Goal: Information Seeking & Learning: Learn about a topic

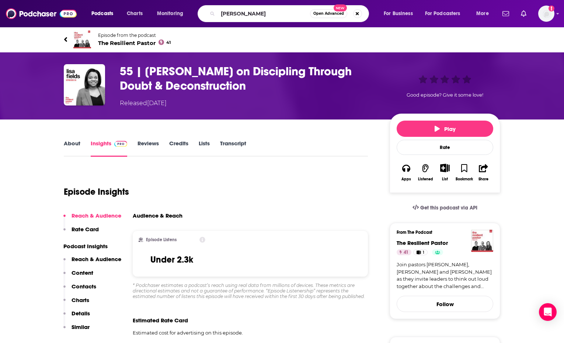
type input "[PERSON_NAME]"
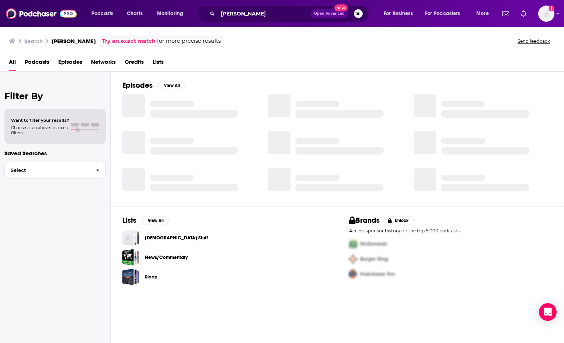
click at [77, 60] on span "Episodes" at bounding box center [70, 63] width 24 height 15
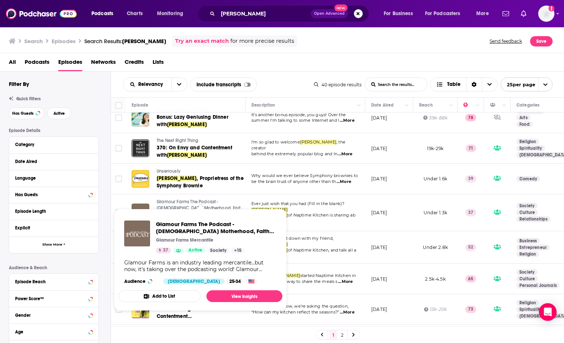
scroll to position [5, 0]
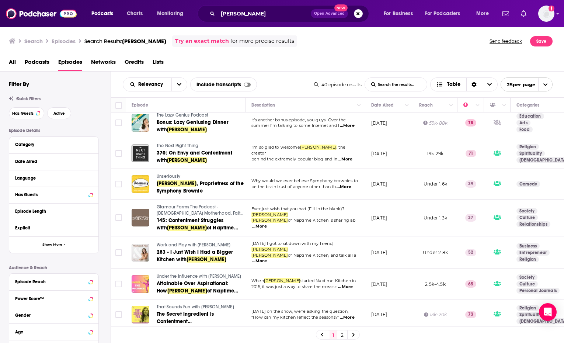
click at [178, 146] on span "The Next Right Thing" at bounding box center [178, 145] width 42 height 5
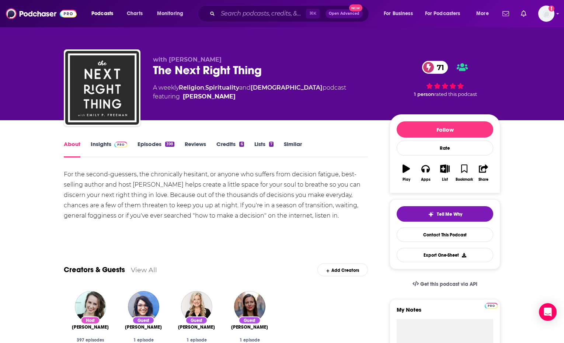
click at [110, 144] on link "Insights" at bounding box center [109, 148] width 36 height 17
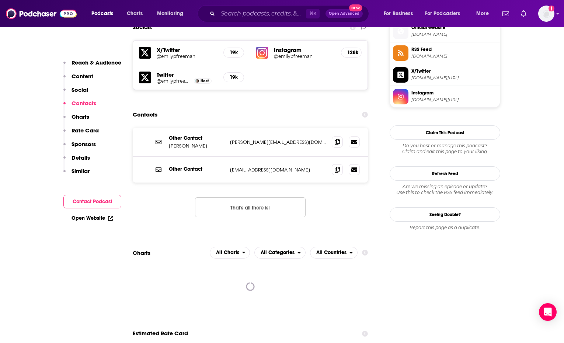
scroll to position [681, 0]
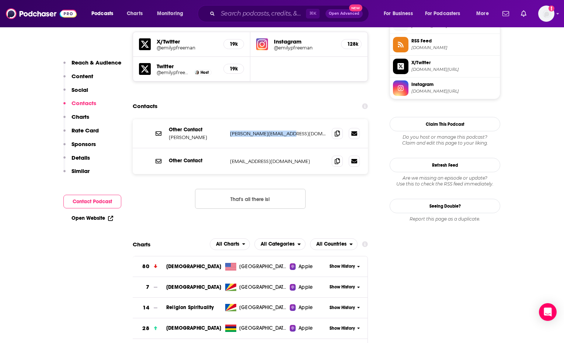
drag, startPoint x: 299, startPoint y: 83, endPoint x: 231, endPoint y: 81, distance: 67.9
click at [231, 130] on p "[PERSON_NAME][EMAIL_ADDRESS][DOMAIN_NAME]" at bounding box center [278, 133] width 96 height 6
copy p "[PERSON_NAME][EMAIL_ADDRESS][DOMAIN_NAME]"
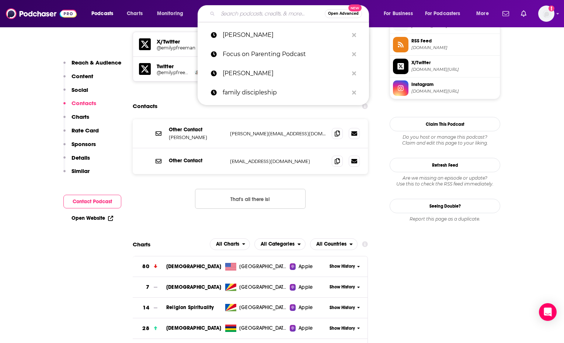
click at [259, 15] on input "Search podcasts, credits, & more..." at bounding box center [271, 14] width 107 height 12
paste input "[PERSON_NAME][EMAIL_ADDRESS][DOMAIN_NAME]"
type input "[PERSON_NAME][EMAIL_ADDRESS][DOMAIN_NAME]"
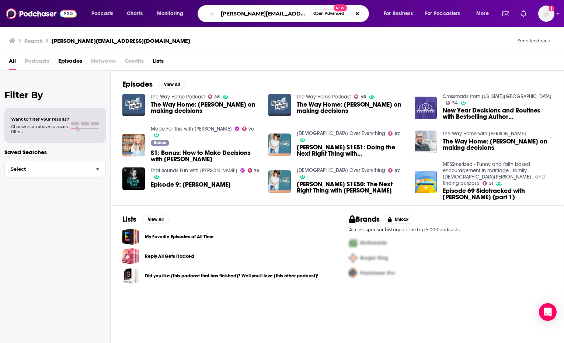
click at [298, 15] on input "[PERSON_NAME][EMAIL_ADDRESS][DOMAIN_NAME]" at bounding box center [264, 14] width 92 height 12
drag, startPoint x: 293, startPoint y: 15, endPoint x: 226, endPoint y: 14, distance: 67.1
click at [226, 14] on input "[PERSON_NAME][EMAIL_ADDRESS][DOMAIN_NAME]" at bounding box center [264, 14] width 92 height 12
type input "e"
type input "next right thing"
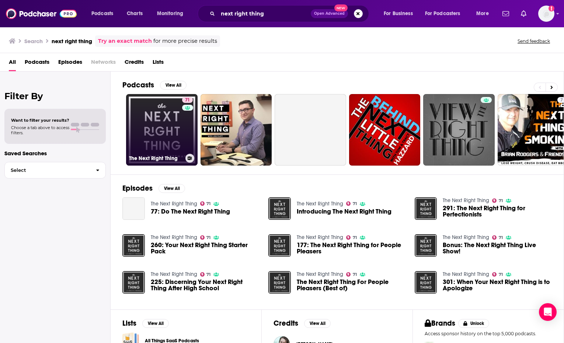
click at [168, 129] on link "71 The Next Right Thing" at bounding box center [161, 129] width 71 height 71
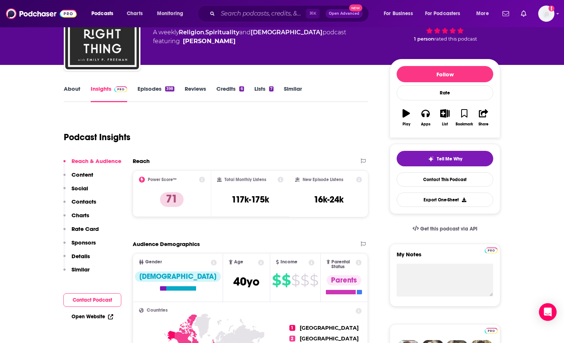
scroll to position [19, 0]
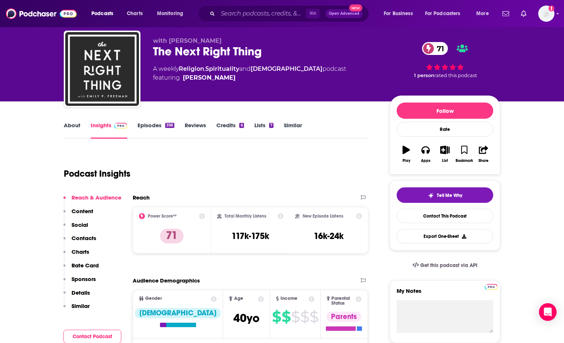
click at [147, 123] on link "Episodes 398" at bounding box center [155, 130] width 37 height 17
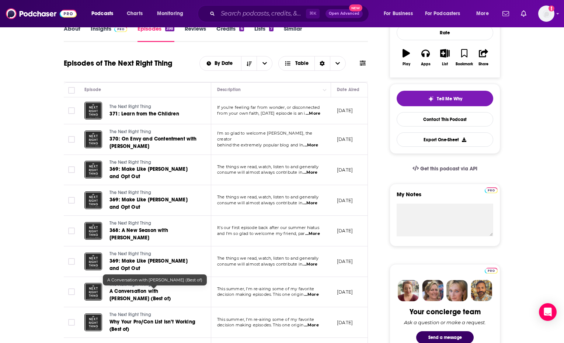
scroll to position [116, 0]
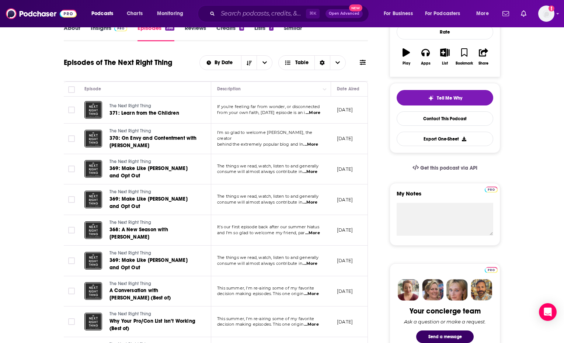
click at [312, 142] on span "...More" at bounding box center [310, 145] width 15 height 6
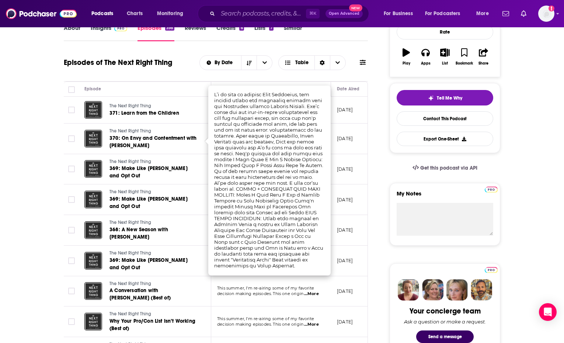
click at [342, 147] on td "[DATE]" at bounding box center [355, 138] width 48 height 31
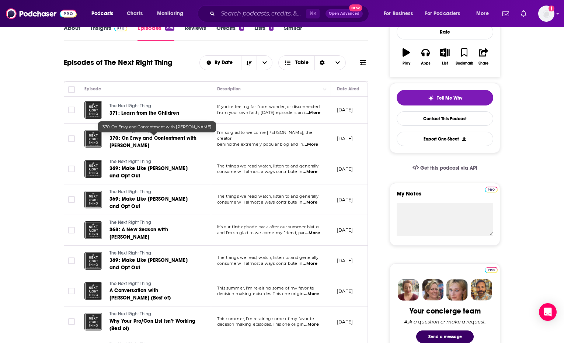
click at [146, 139] on span "370: On Envy and Contentment with [PERSON_NAME]" at bounding box center [152, 142] width 87 height 14
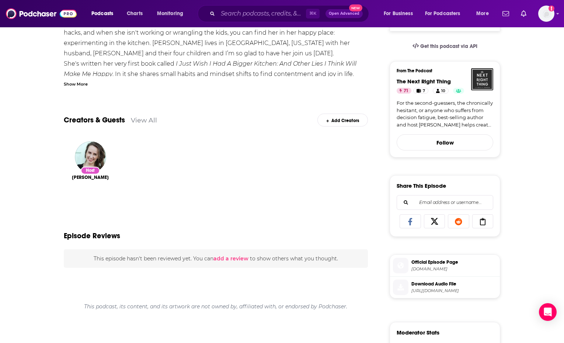
scroll to position [42, 0]
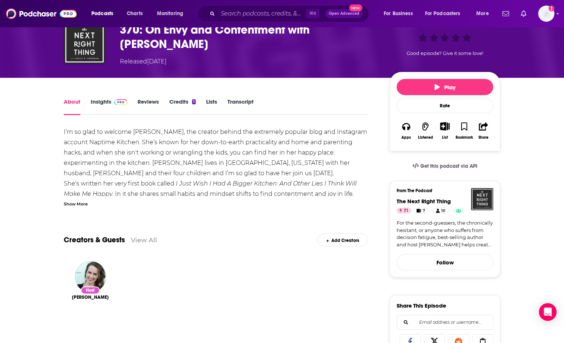
click at [104, 104] on link "Insights" at bounding box center [109, 106] width 36 height 17
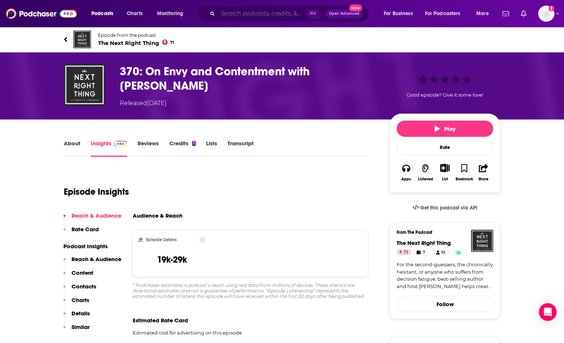
click at [252, 15] on input "Search podcasts, credits, & more..." at bounding box center [262, 14] width 88 height 12
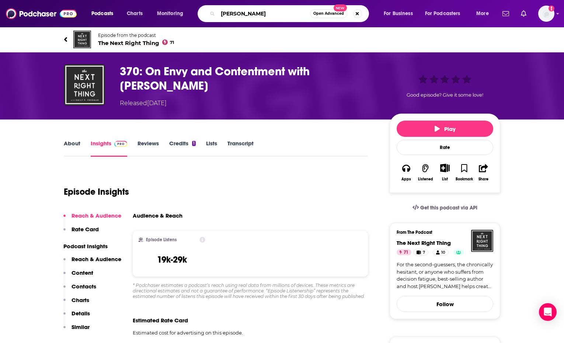
type input "[PERSON_NAME]"
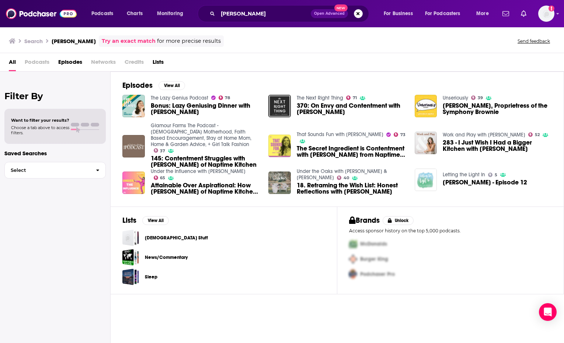
click at [320, 145] on span "The Secret Ingredient is Contentment with [PERSON_NAME] from Naptime Kitchen- E…" at bounding box center [351, 151] width 109 height 13
click at [166, 108] on span "Bonus: Lazy Geniusing Dinner with [PERSON_NAME]" at bounding box center [205, 108] width 109 height 13
click at [260, 11] on input "[PERSON_NAME]" at bounding box center [264, 14] width 93 height 12
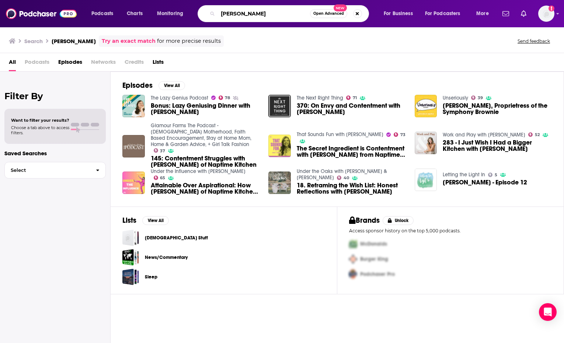
drag, startPoint x: 267, startPoint y: 13, endPoint x: 219, endPoint y: 11, distance: 48.0
click at [219, 11] on input "[PERSON_NAME]" at bounding box center [264, 14] width 92 height 12
type input "[DEMOGRAPHIC_DATA] writer"
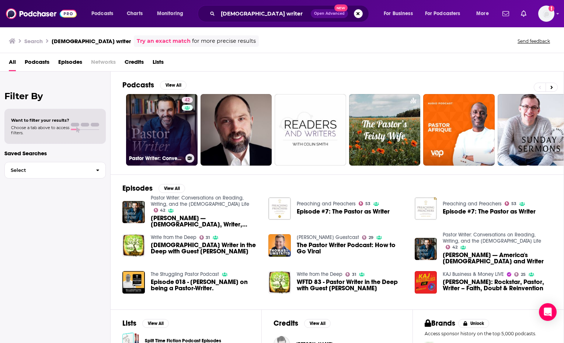
click at [167, 132] on link "42 Pastor Writer: Conversations on Reading, Writing, and the [DEMOGRAPHIC_DATA]…" at bounding box center [161, 129] width 71 height 71
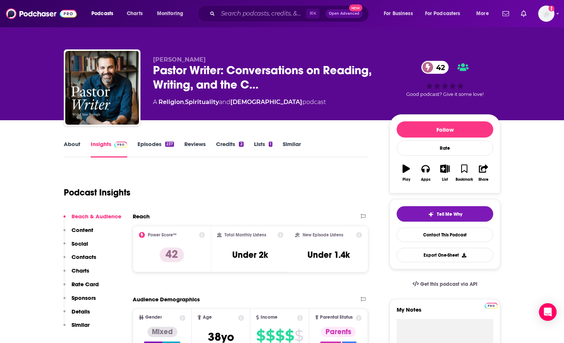
click at [157, 144] on link "Episodes 237" at bounding box center [155, 148] width 36 height 17
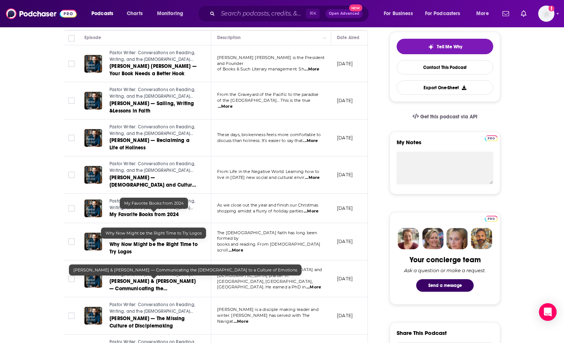
scroll to position [194, 0]
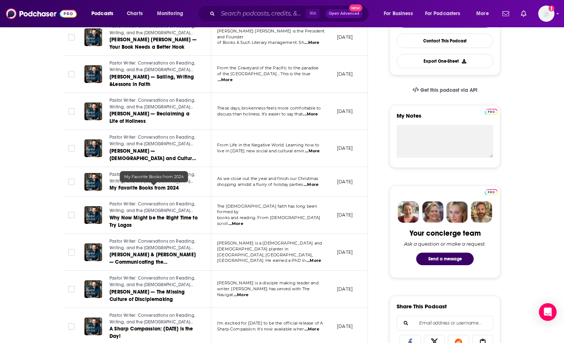
click at [151, 191] on span "My Favorite Books from 2024" at bounding box center [144, 188] width 70 height 6
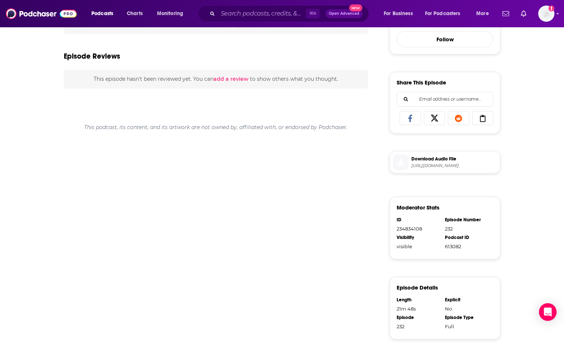
scroll to position [308, 0]
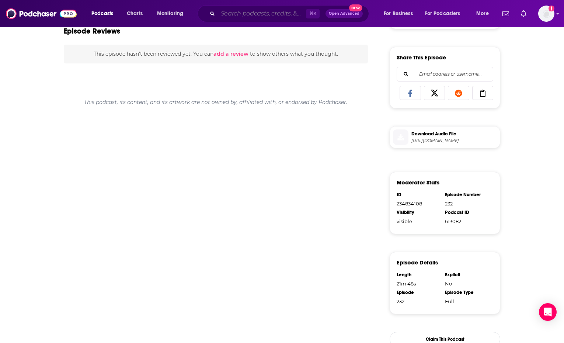
click at [278, 16] on input "Search podcasts, credits, & more..." at bounding box center [262, 14] width 88 height 12
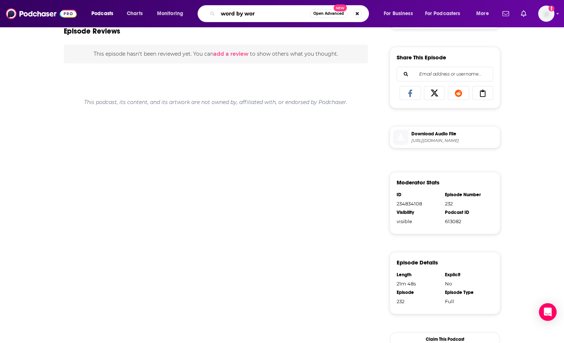
type input "word by word"
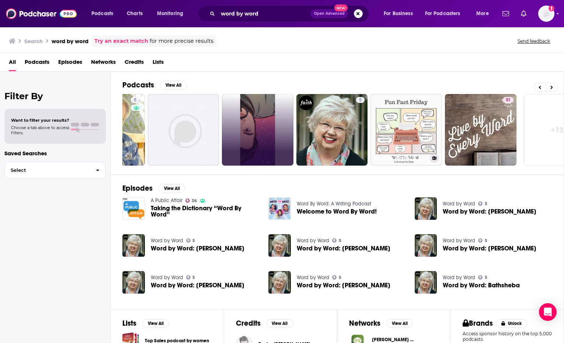
scroll to position [0, 235]
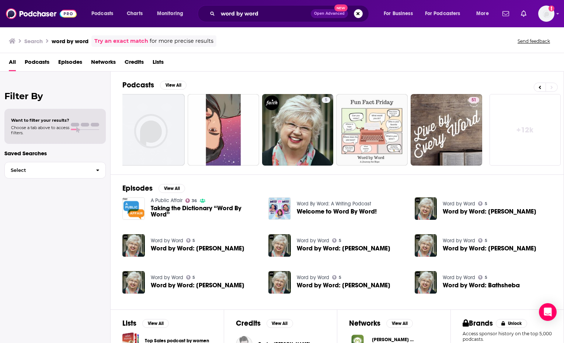
click at [523, 131] on link "+ 12k" at bounding box center [524, 129] width 71 height 71
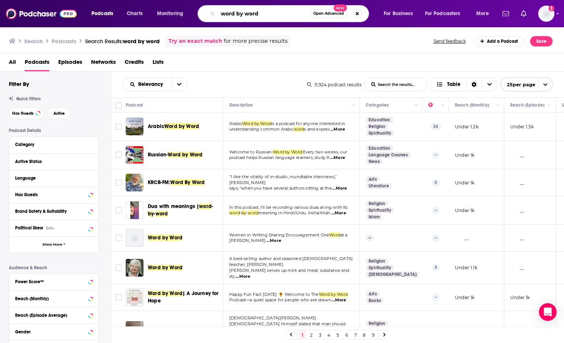
click at [262, 16] on input "word by word" at bounding box center [264, 14] width 92 height 12
drag, startPoint x: 268, startPoint y: 15, endPoint x: 211, endPoint y: 15, distance: 56.8
click at [210, 15] on div "word by word Open Advanced New" at bounding box center [283, 13] width 171 height 17
type input "logos"
click at [32, 61] on span "Podcasts" at bounding box center [37, 63] width 25 height 15
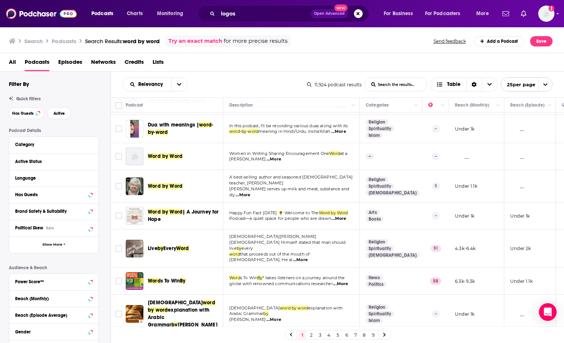
scroll to position [90, 0]
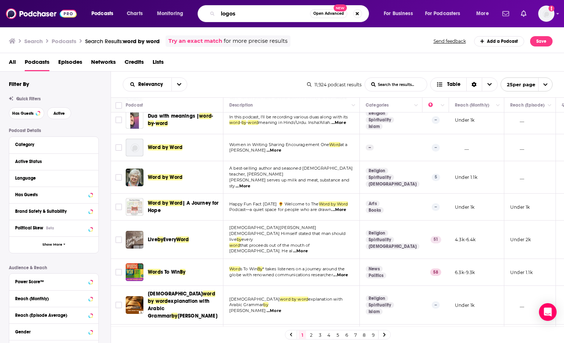
click at [285, 12] on input "logos" at bounding box center [264, 14] width 92 height 12
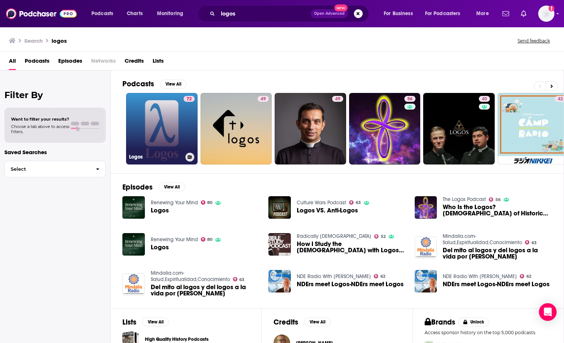
click at [176, 129] on link "72 Logos" at bounding box center [161, 128] width 71 height 71
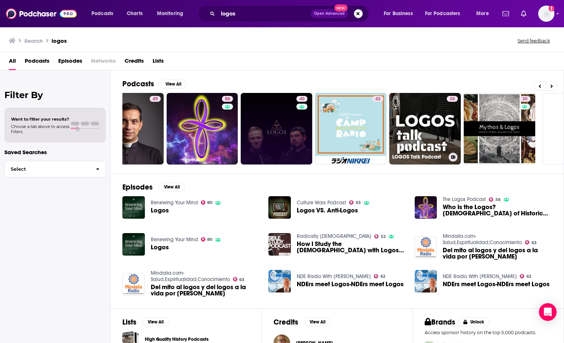
scroll to position [0, 235]
